Goal: Browse casually: Explore the website without a specific task or goal

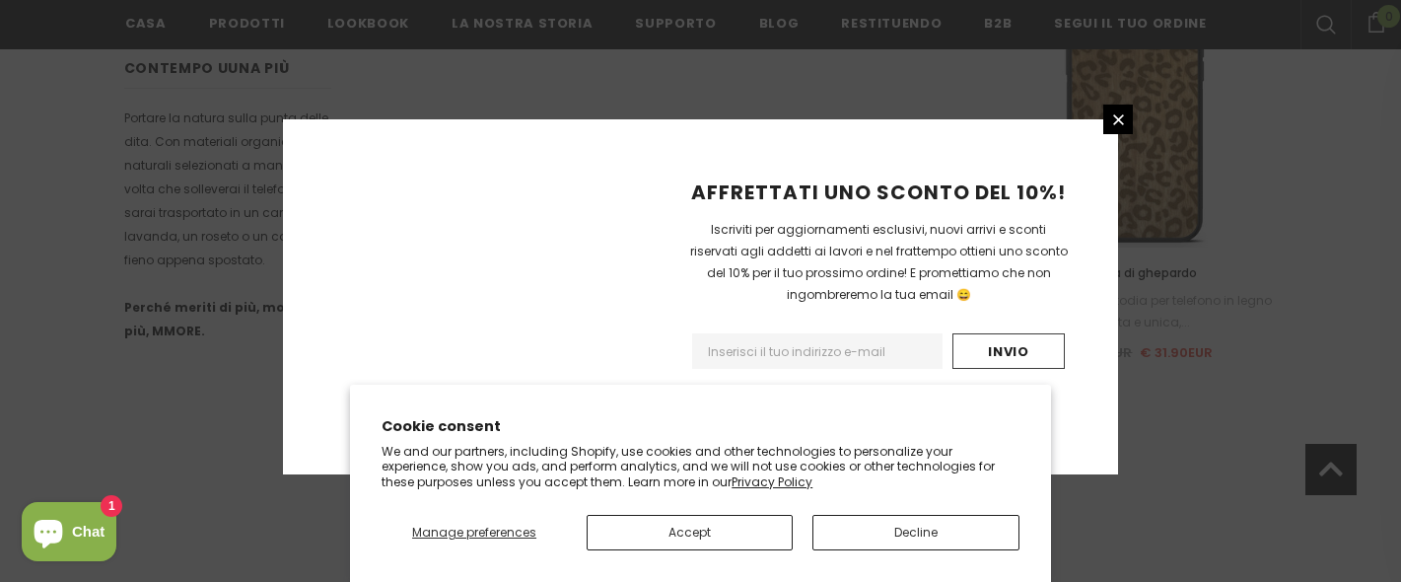
scroll to position [1571, 0]
